Goal: Find specific page/section: Find specific page/section

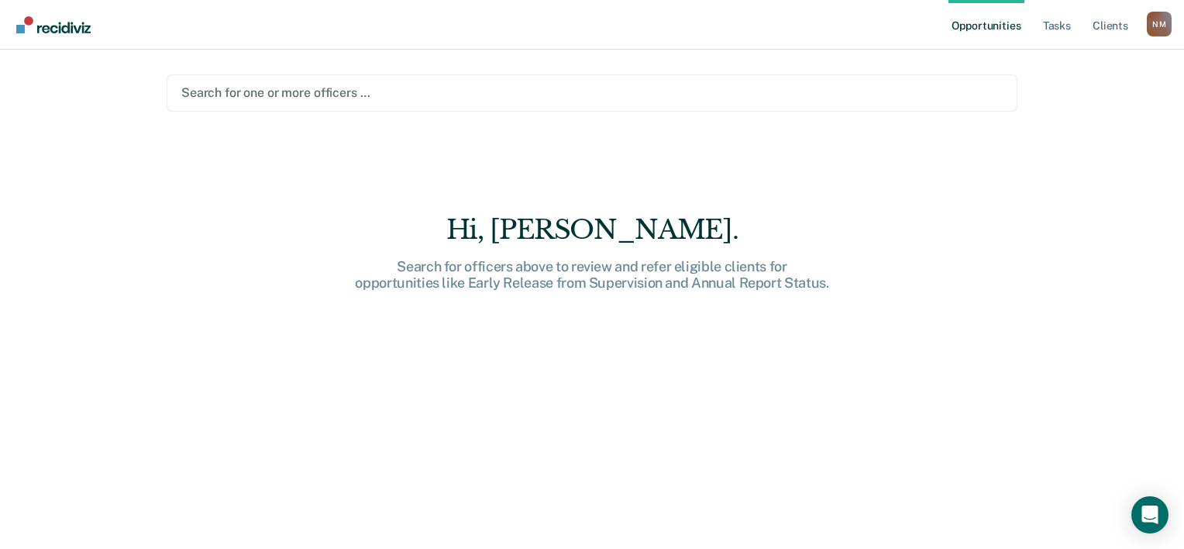
click at [590, 84] on div at bounding box center [591, 93] width 821 height 18
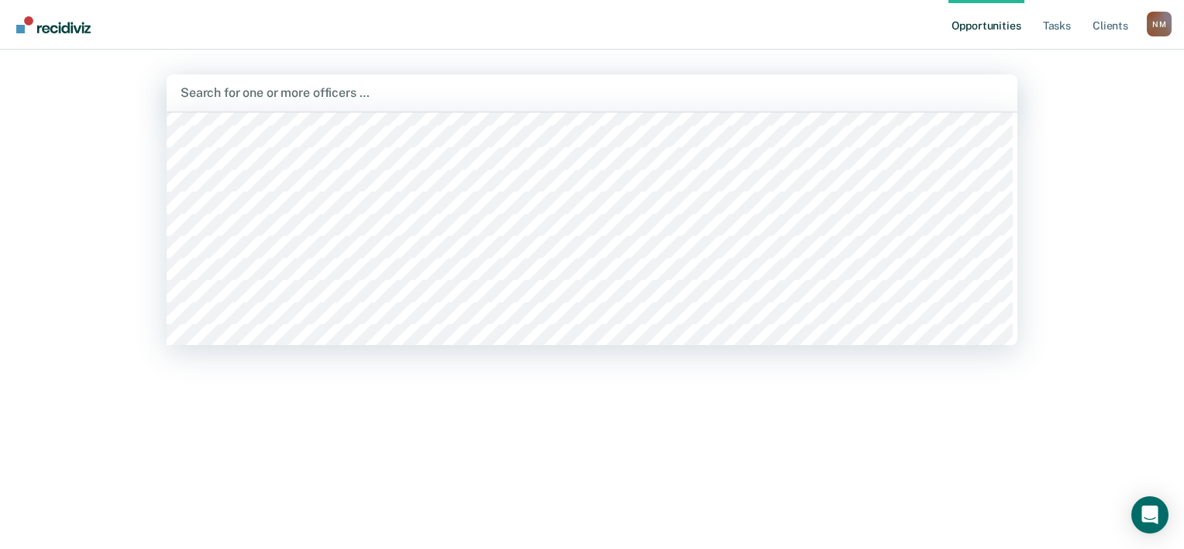
scroll to position [77, 0]
click at [527, 338] on div "Hi, [PERSON_NAME]. Search for officers above to review and refer eligible clien…" at bounding box center [592, 317] width 851 height 375
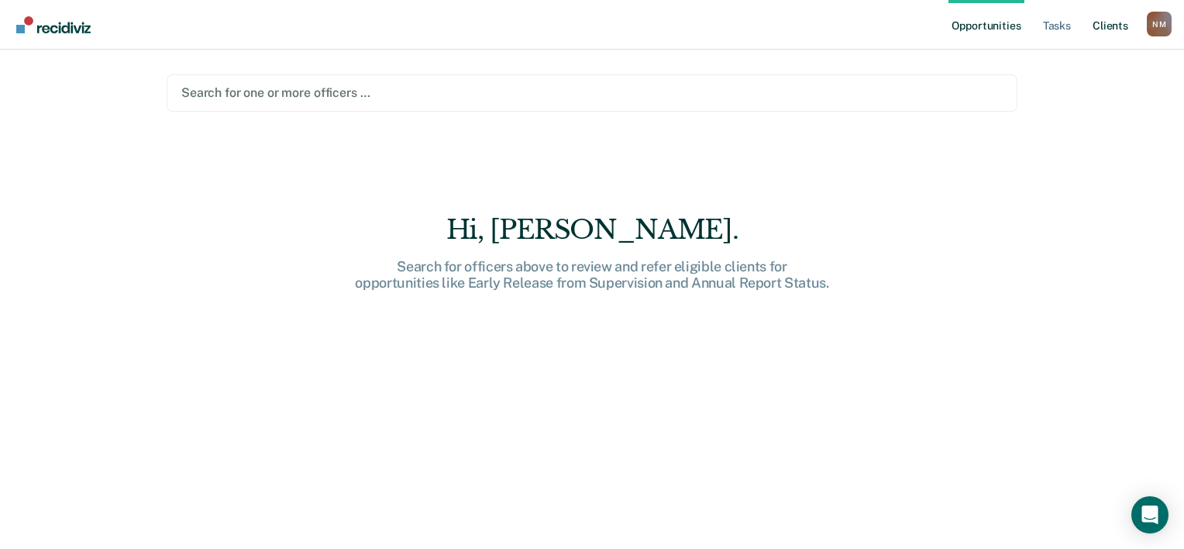
click at [1130, 18] on link "Client s" at bounding box center [1111, 25] width 42 height 50
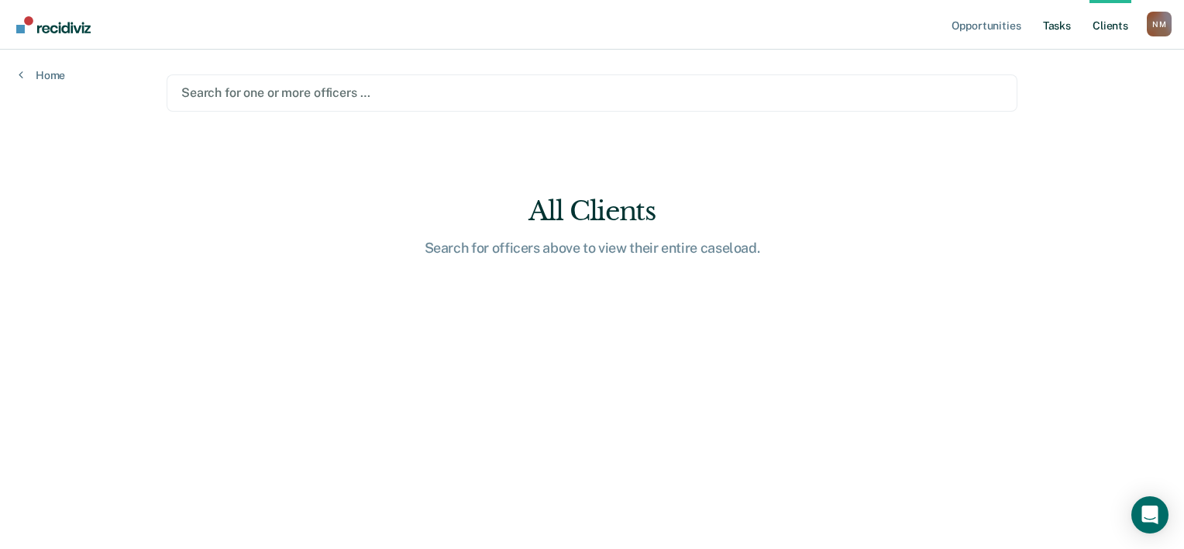
click at [1074, 25] on link "Tasks" at bounding box center [1057, 25] width 34 height 50
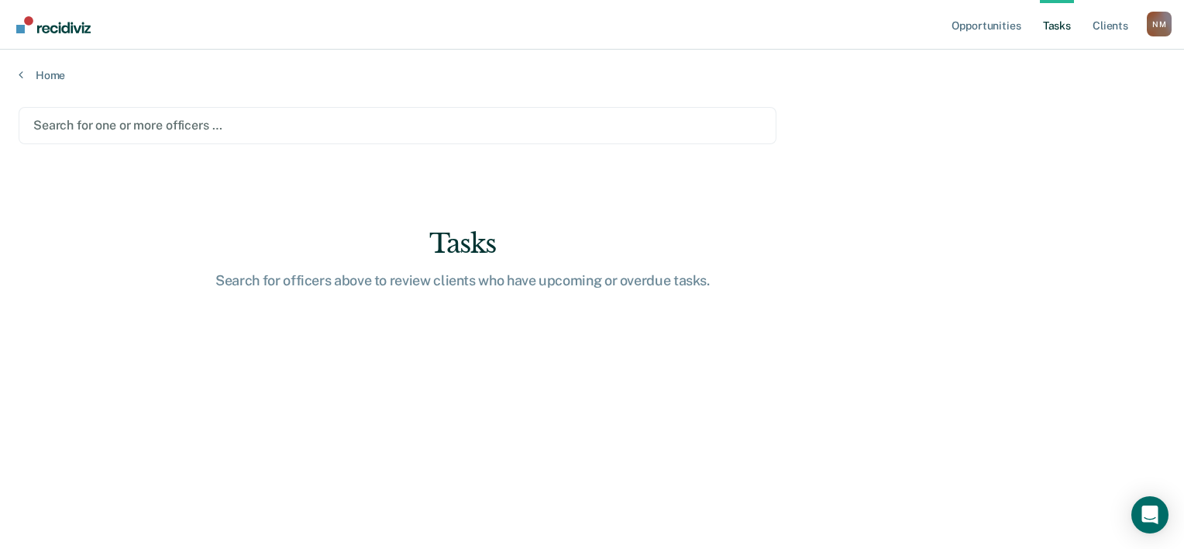
click at [270, 116] on div at bounding box center [397, 125] width 728 height 18
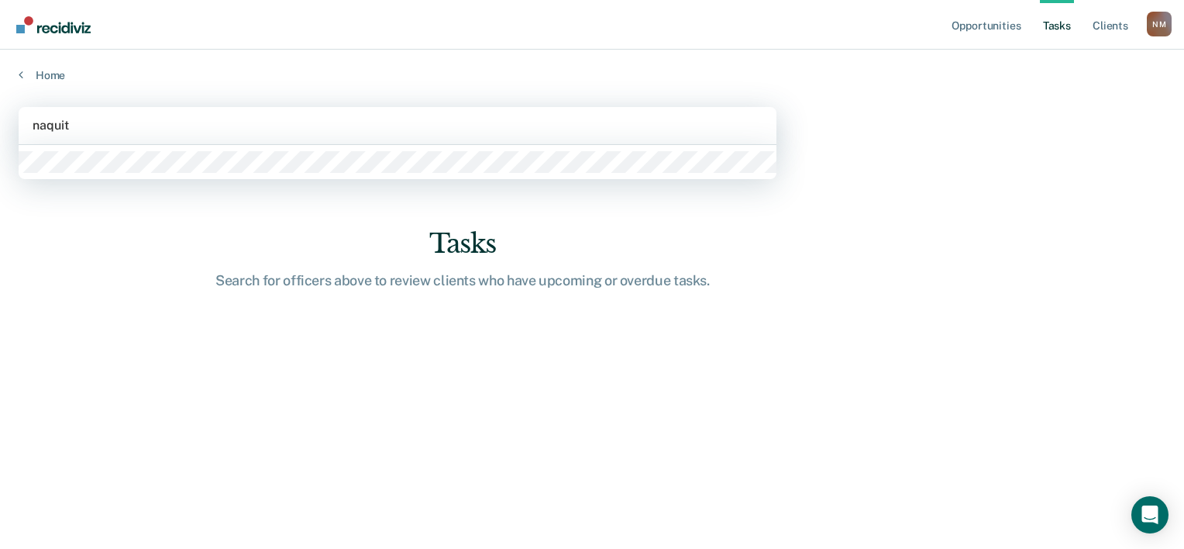
type input "[PERSON_NAME]"
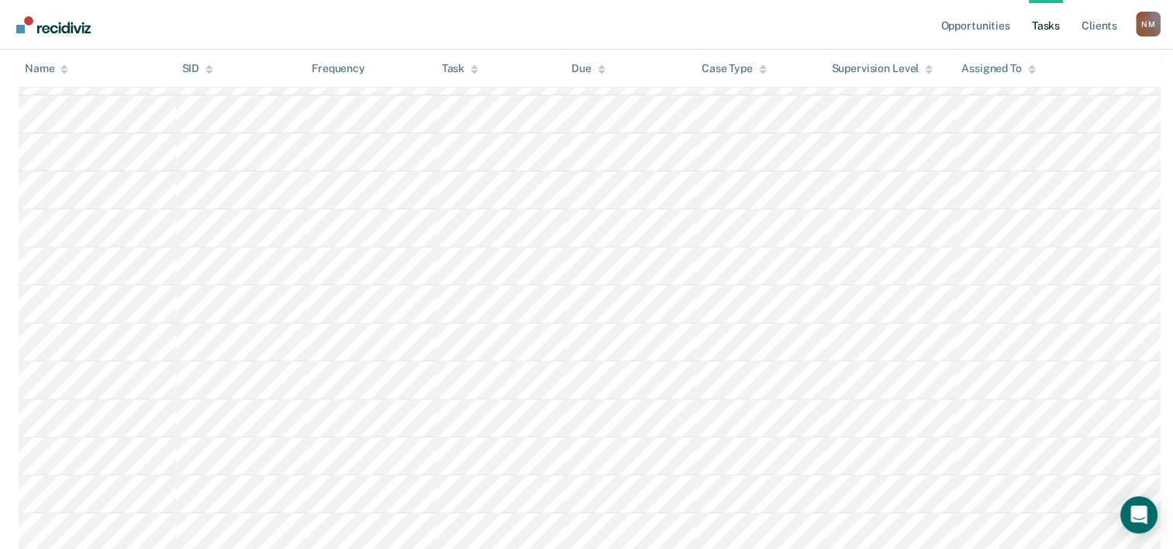
scroll to position [532, 0]
click at [1145, 23] on div "N M" at bounding box center [1147, 24] width 25 height 25
